Goal: Navigation & Orientation: Find specific page/section

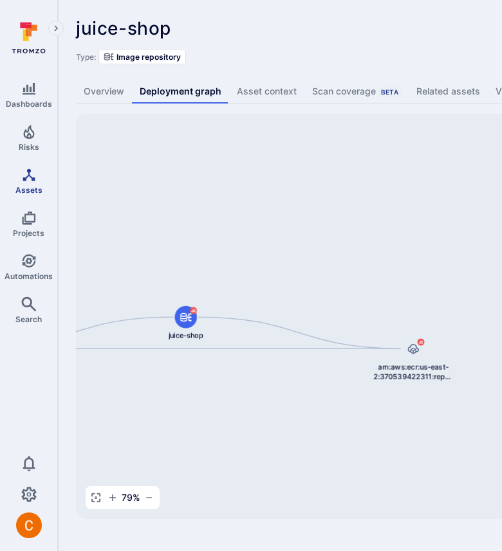
drag, startPoint x: 470, startPoint y: 168, endPoint x: 46, endPoint y: 196, distance: 424.9
click at [46, 196] on div "Dashboards Risks Assets Projects Automations Search 0 Assets Assets Pull reques…" at bounding box center [463, 268] width 926 height 537
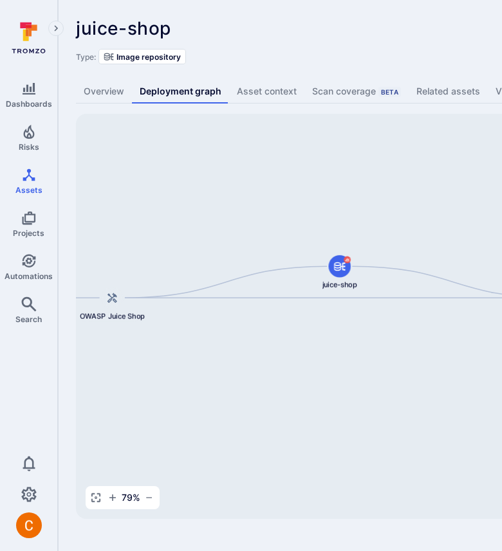
drag, startPoint x: 285, startPoint y: 234, endPoint x: 410, endPoint y: 192, distance: 131.4
click at [410, 192] on div "arn:aws:ecr:us-east-2:370539422311:repository/juice-shop/sha256:802c830cc505147…" at bounding box center [495, 316] width 839 height 405
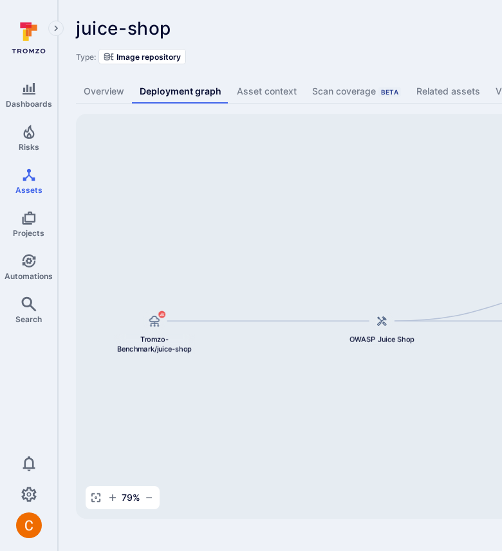
scroll to position [0, 425]
